Goal: Task Accomplishment & Management: Manage account settings

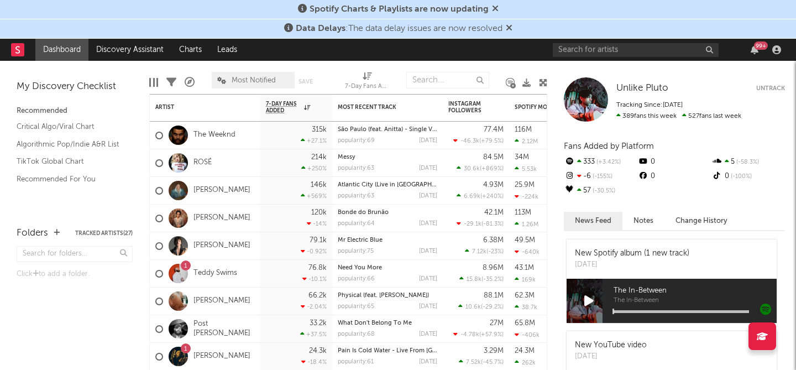
click at [495, 7] on icon at bounding box center [495, 8] width 7 height 9
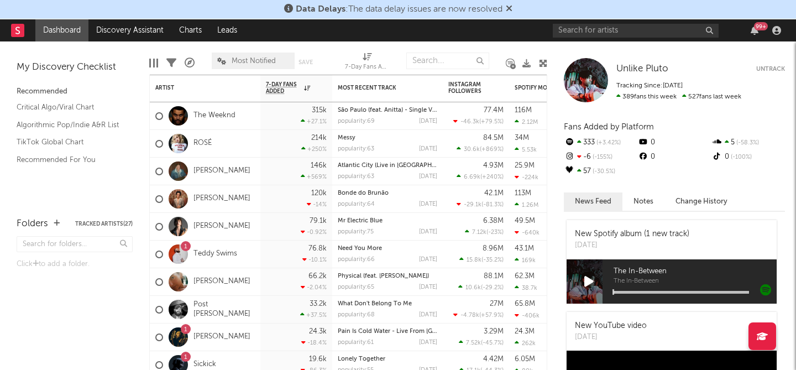
click at [510, 9] on icon at bounding box center [509, 8] width 7 height 9
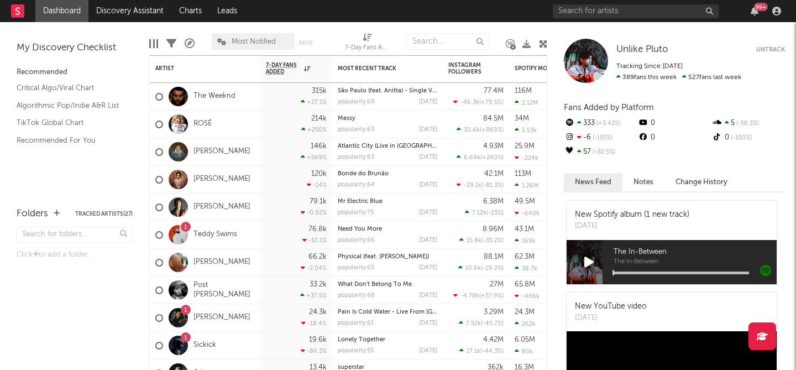
click at [570, 3] on div "99 +" at bounding box center [669, 11] width 232 height 22
click at [570, 15] on input "text" at bounding box center [636, 11] width 166 height 14
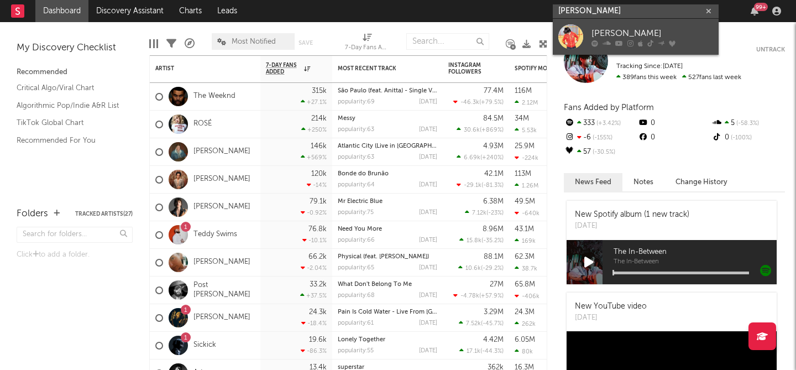
type input "xavier weeks"
click at [625, 35] on div "[PERSON_NAME]" at bounding box center [652, 33] width 122 height 13
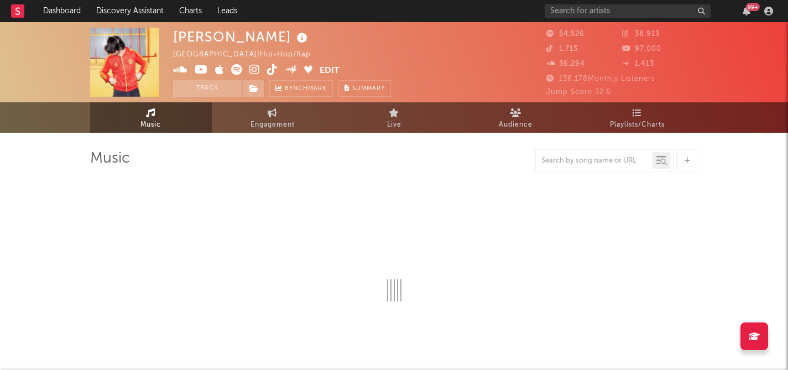
select select "6m"
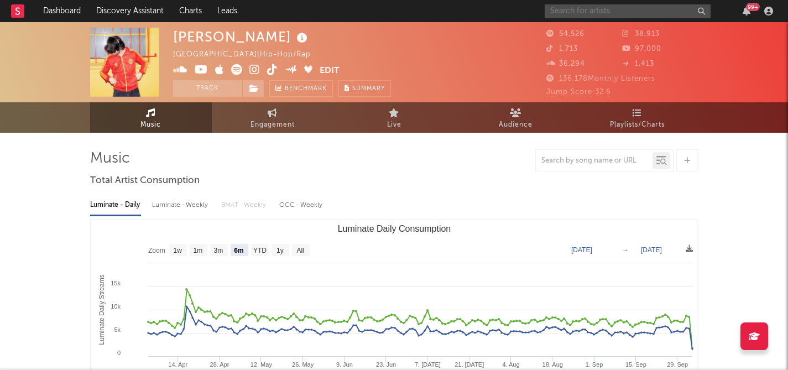
click at [591, 11] on input "text" at bounding box center [627, 11] width 166 height 14
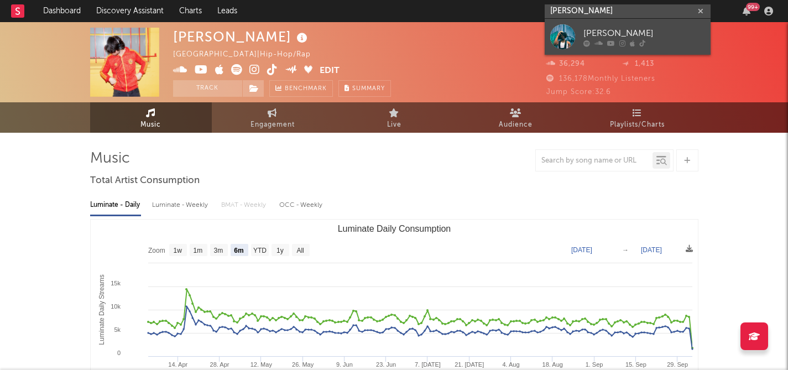
type input "vic daggs"
click at [611, 32] on div "[PERSON_NAME]" at bounding box center [644, 33] width 122 height 13
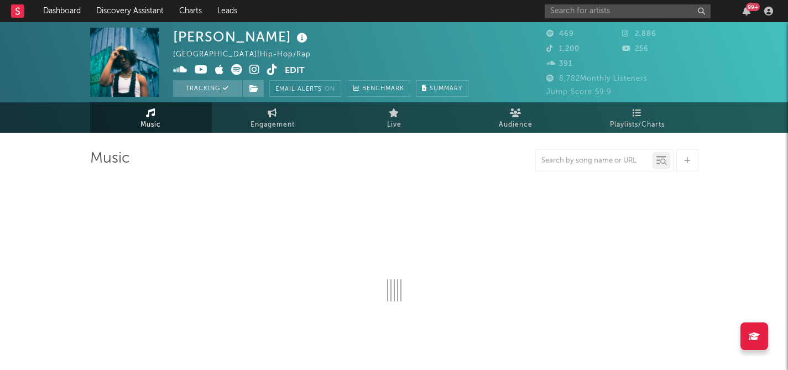
select select "6m"
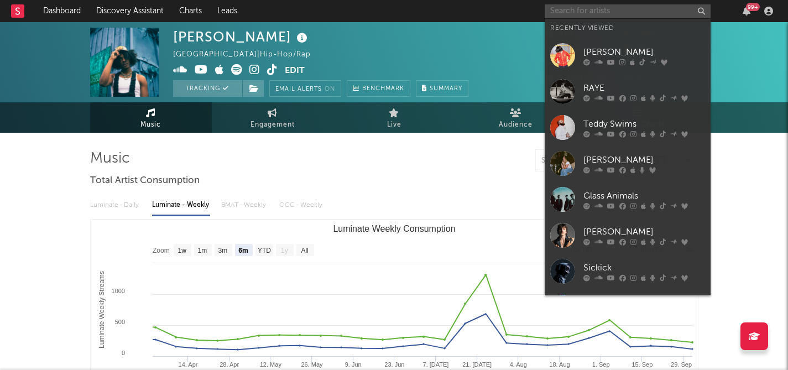
click at [580, 14] on input "text" at bounding box center [627, 11] width 166 height 14
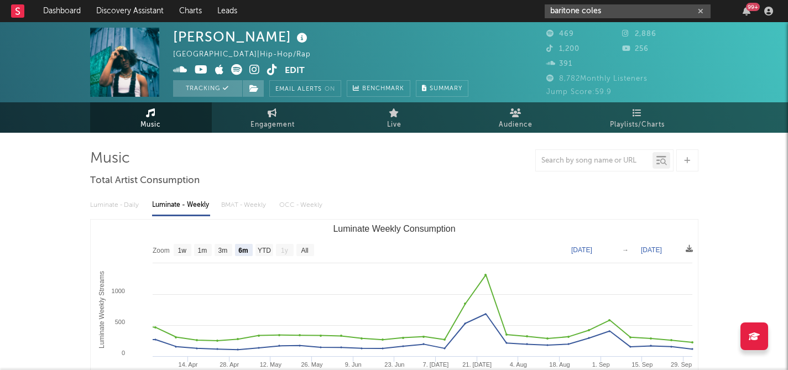
type input "baritone coles"
click at [612, 42] on div "469 2,886 1,200 256 391" at bounding box center [622, 50] width 152 height 45
click at [605, 12] on input "baritone coles" at bounding box center [627, 11] width 166 height 14
click at [602, 11] on input "baritone coles" at bounding box center [627, 11] width 166 height 14
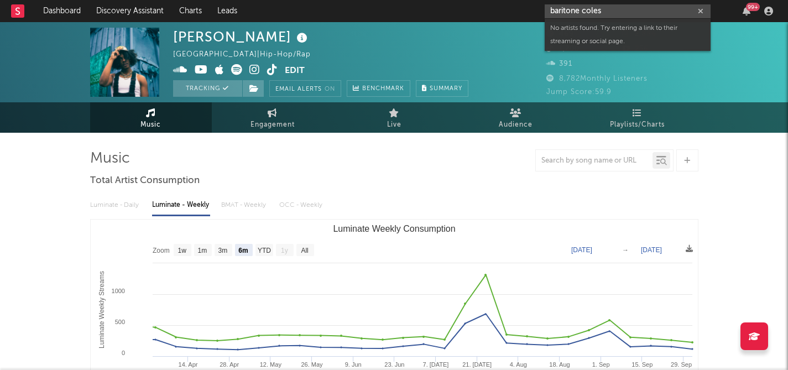
click at [606, 12] on input "baritone coles" at bounding box center [627, 11] width 166 height 14
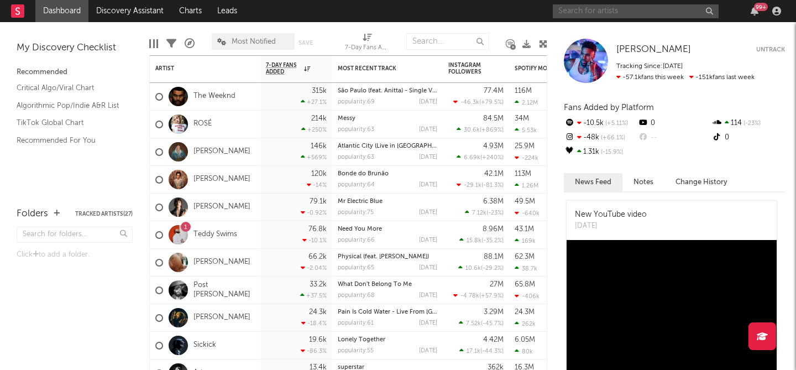
click at [590, 6] on input "text" at bounding box center [636, 11] width 166 height 14
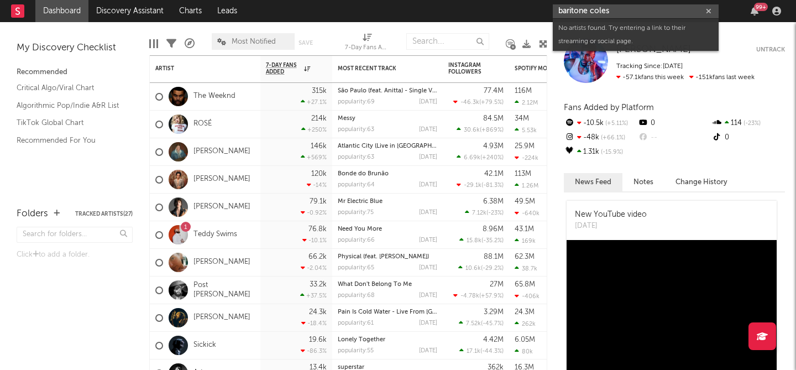
paste input "[URL][DOMAIN_NAME]"
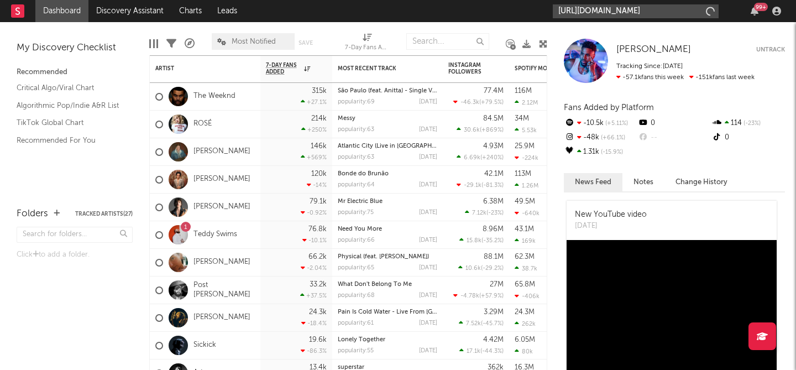
type input "[URL][DOMAIN_NAME]"
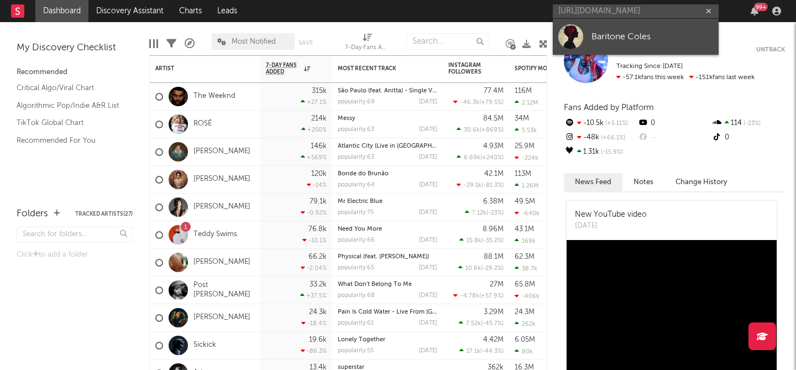
click at [638, 21] on link "Baritone Coles" at bounding box center [636, 37] width 166 height 36
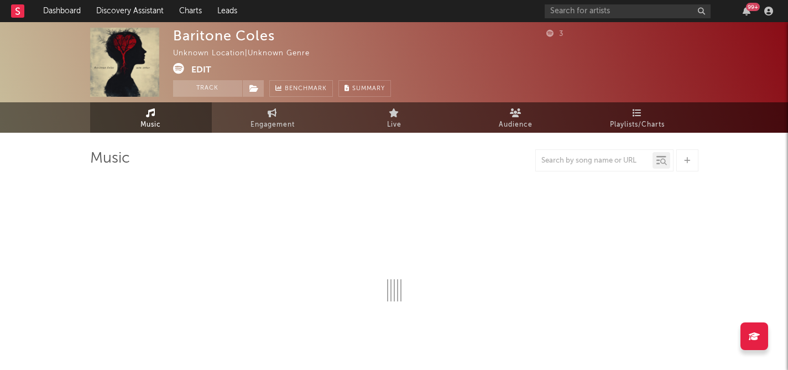
select select "1w"
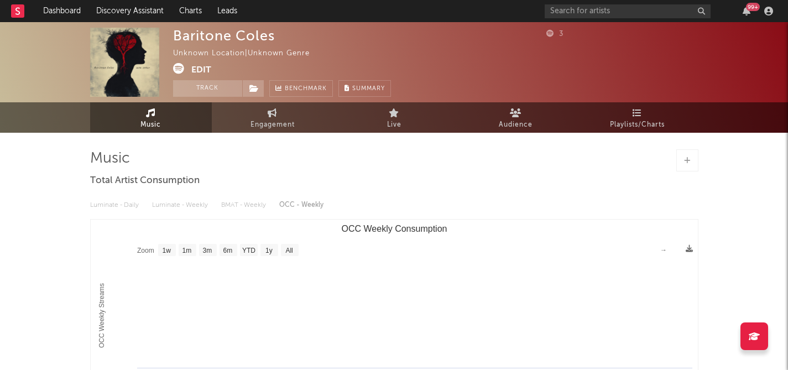
click at [186, 71] on span at bounding box center [182, 70] width 18 height 14
click at [197, 72] on button "Edit" at bounding box center [201, 70] width 20 height 14
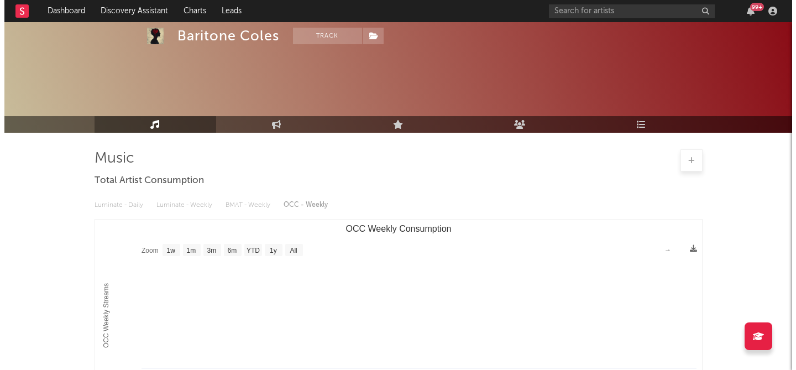
scroll to position [171, 0]
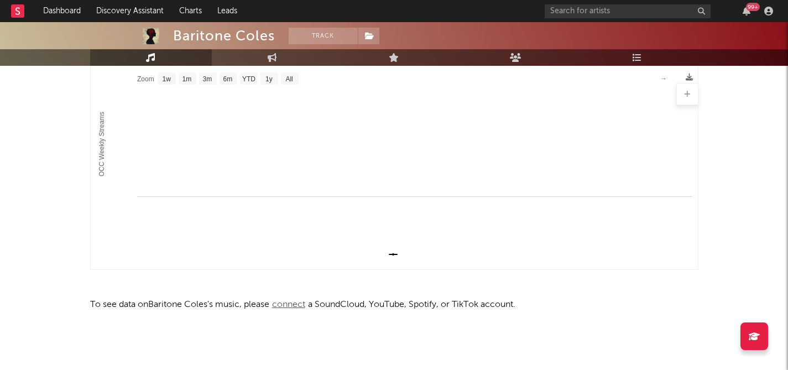
click at [301, 306] on span "connect" at bounding box center [288, 304] width 39 height 9
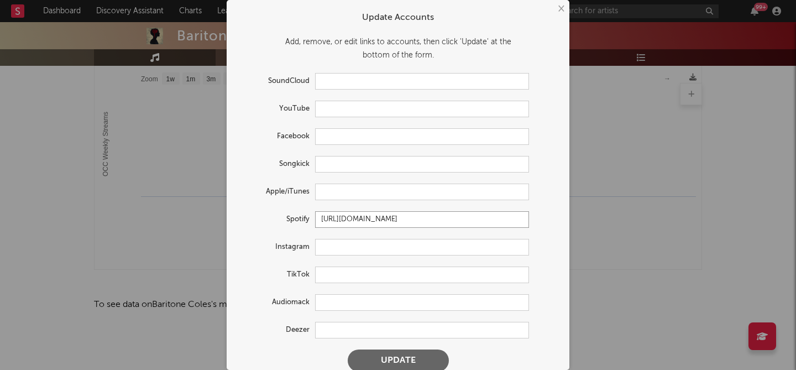
click at [401, 220] on input "[URL][DOMAIN_NAME]" at bounding box center [422, 219] width 214 height 17
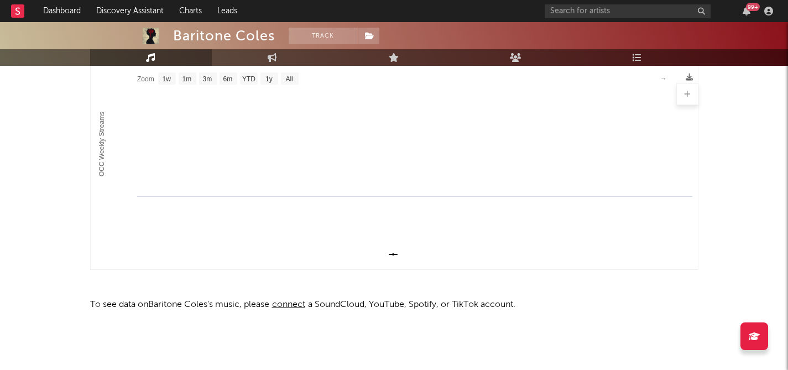
scroll to position [0, 0]
